Goal: Navigation & Orientation: Go to known website

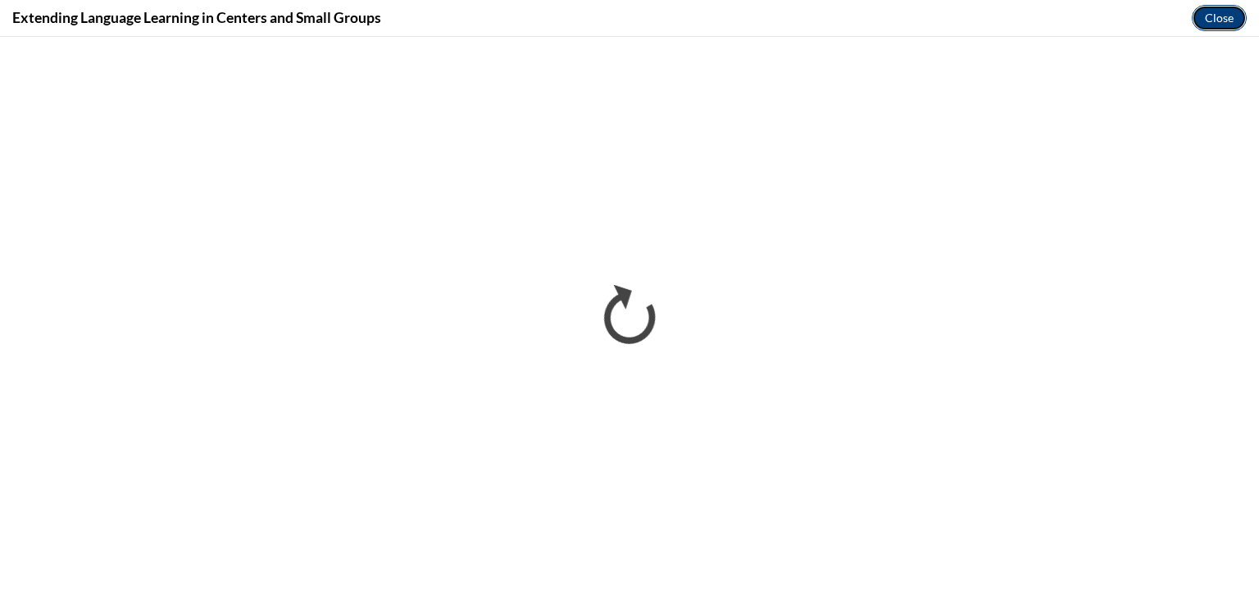
click at [1225, 24] on button "Close" at bounding box center [1219, 18] width 55 height 26
